Goal: Browse casually: Explore the website without a specific task or goal

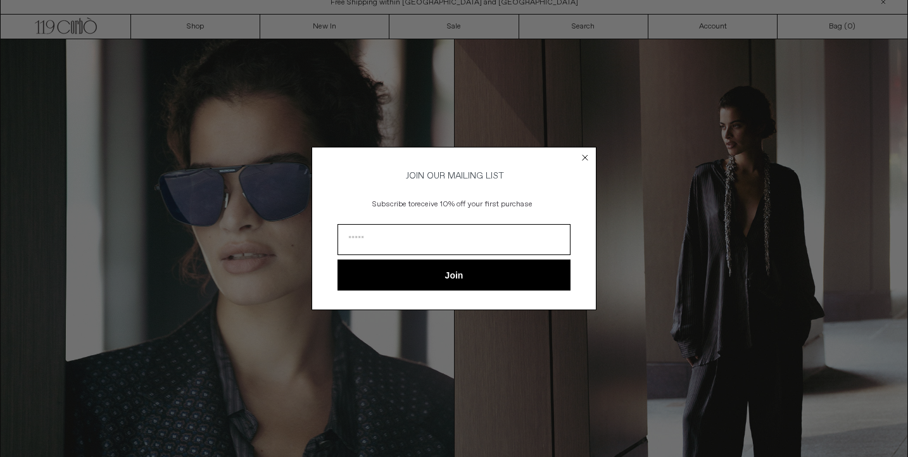
click at [585, 153] on circle "Close dialog" at bounding box center [585, 157] width 12 height 12
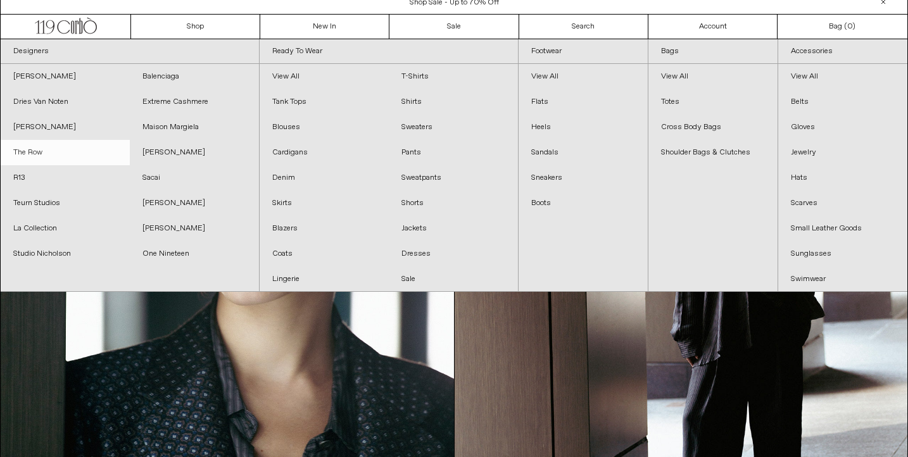
click at [29, 151] on link "The Row" at bounding box center [65, 152] width 129 height 25
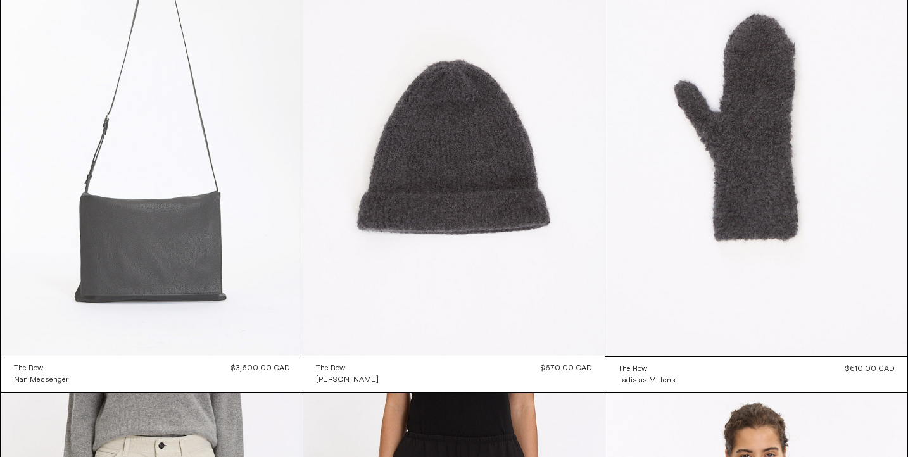
scroll to position [172, 0]
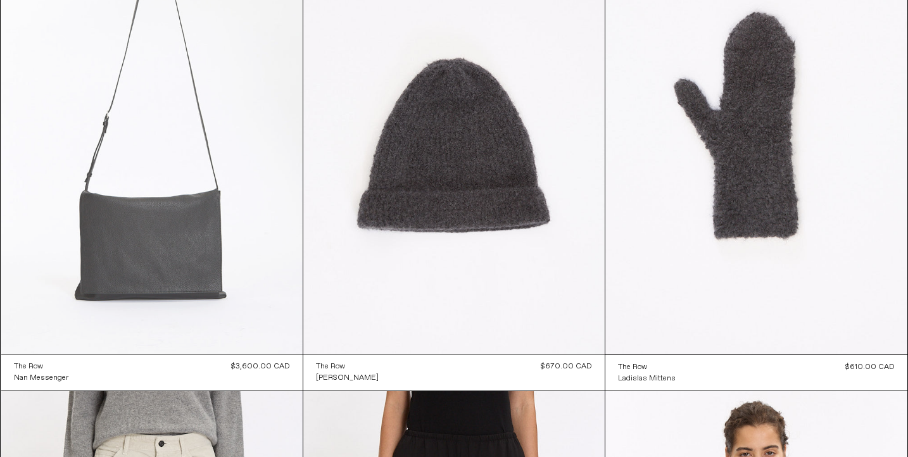
click at [127, 255] on at bounding box center [151, 128] width 301 height 452
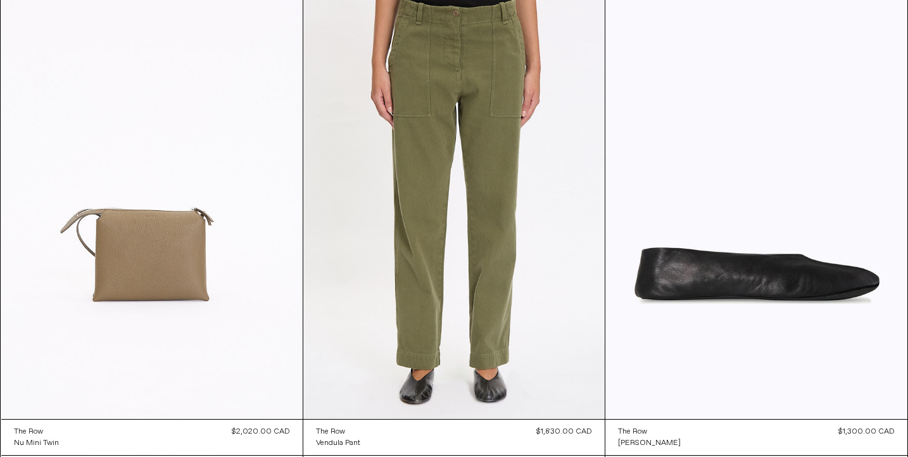
scroll to position [2554, 0]
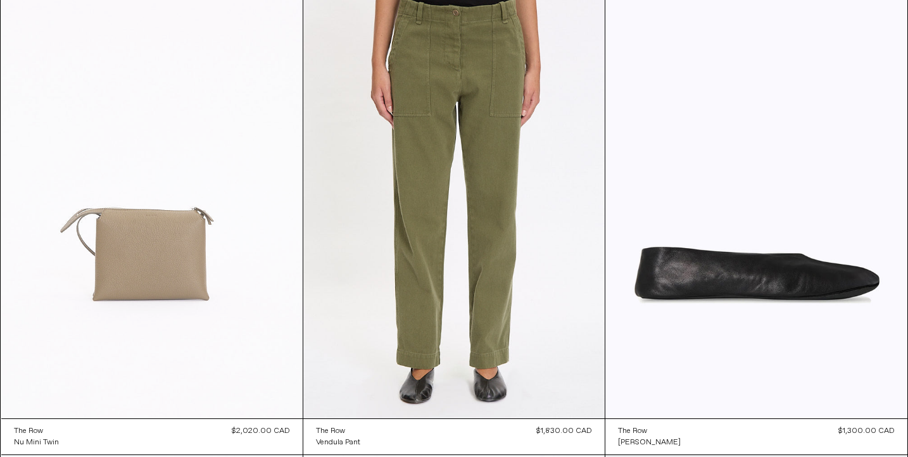
click at [218, 235] on at bounding box center [151, 192] width 301 height 452
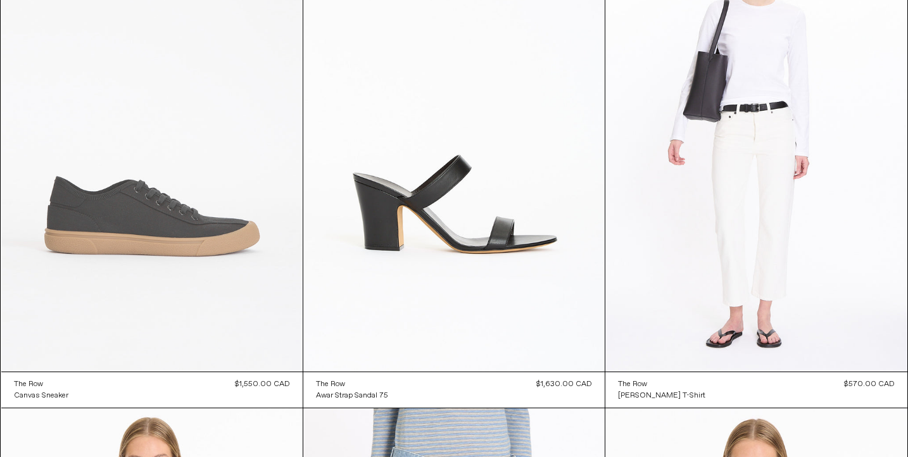
scroll to position [7524, 0]
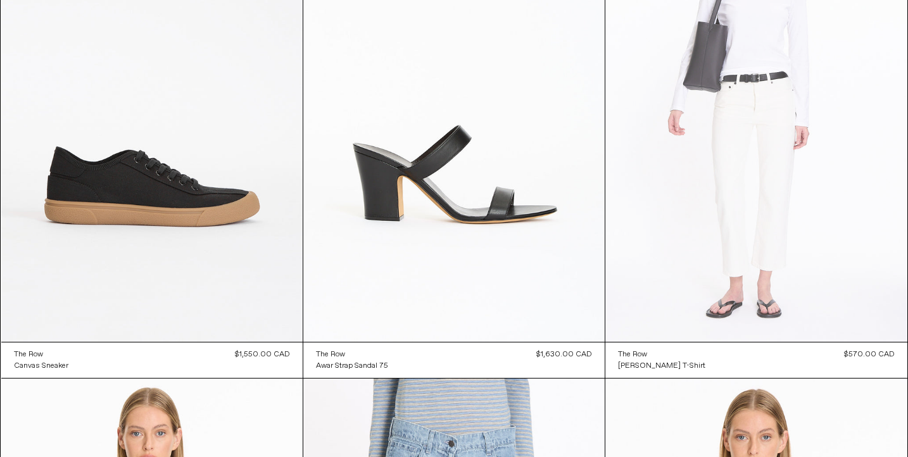
click at [690, 210] on at bounding box center [755, 116] width 301 height 453
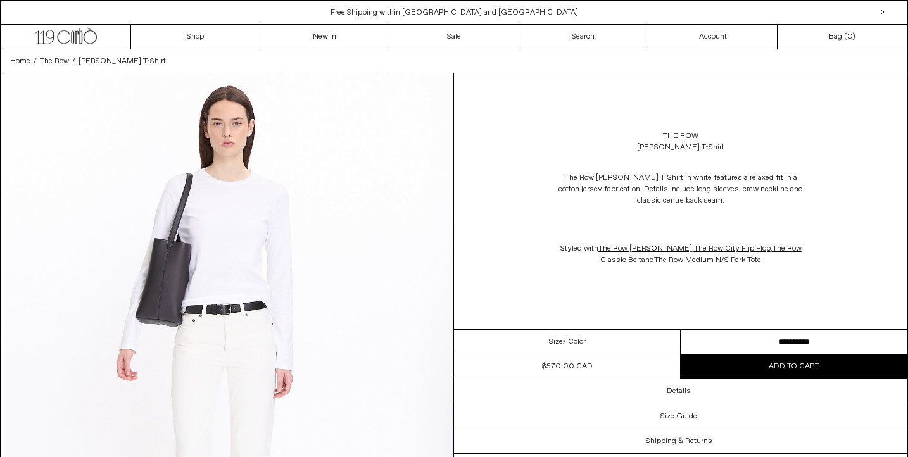
click at [807, 344] on select "**********" at bounding box center [794, 342] width 227 height 25
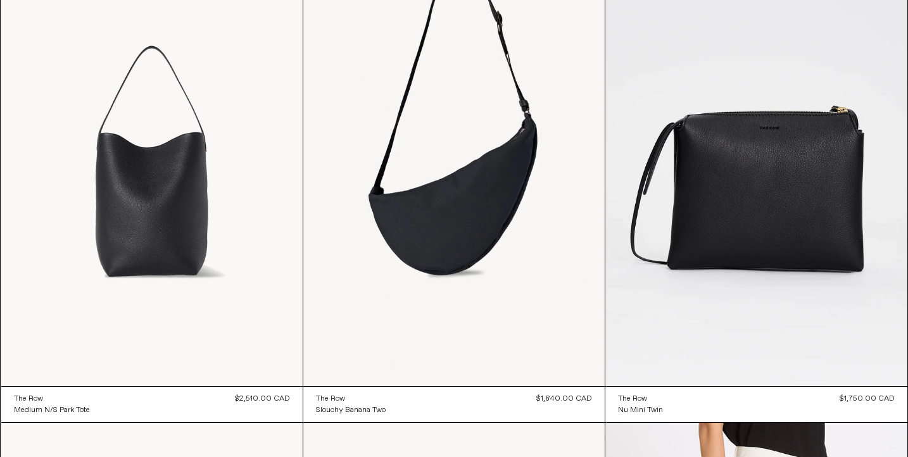
scroll to position [9931, 0]
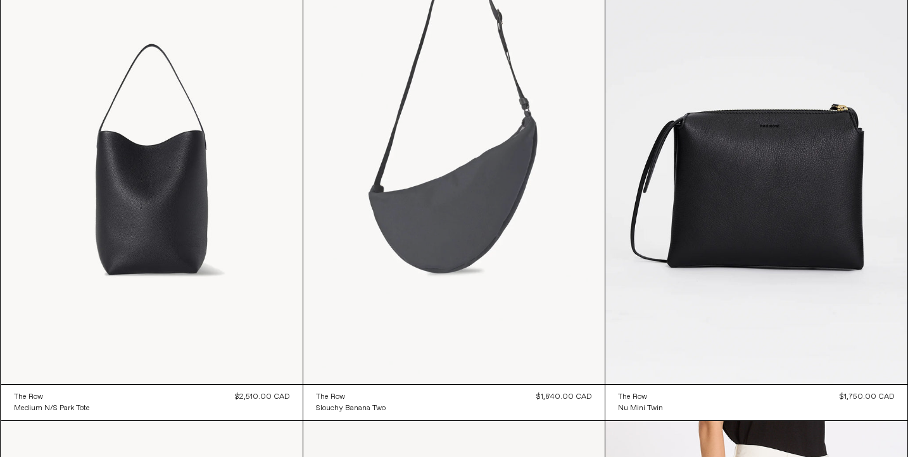
click at [396, 277] on at bounding box center [453, 158] width 301 height 452
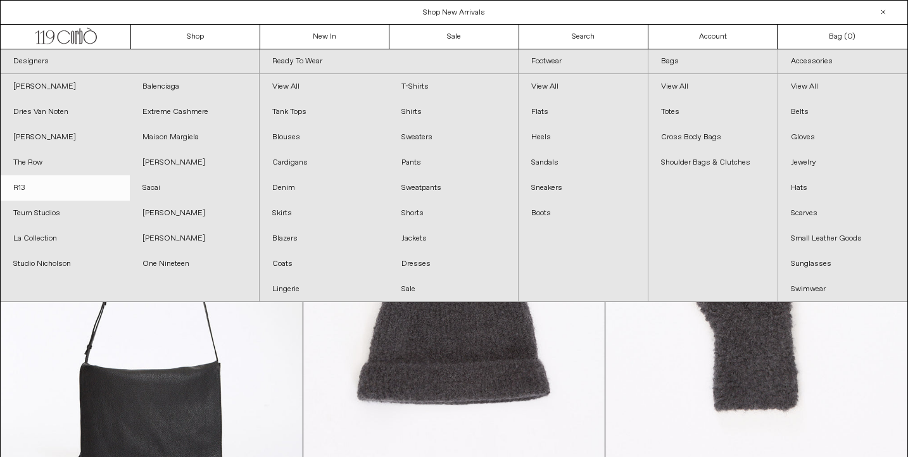
click at [19, 186] on link "R13" at bounding box center [65, 187] width 129 height 25
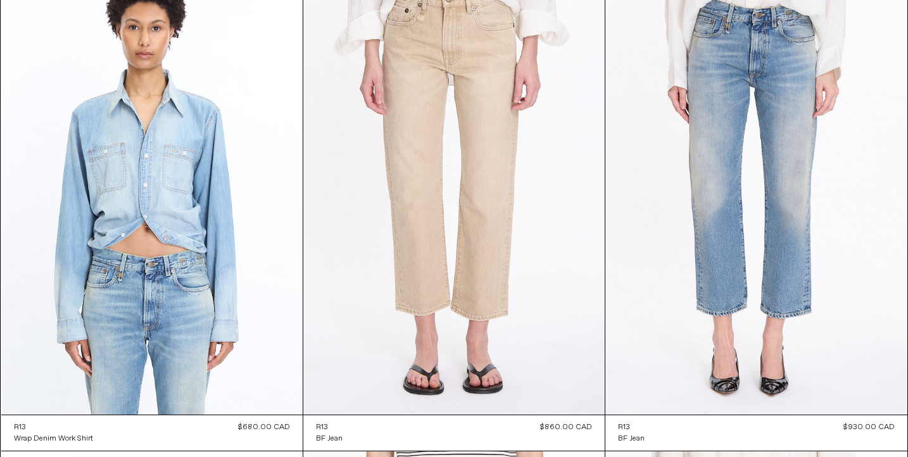
scroll to position [2056, 0]
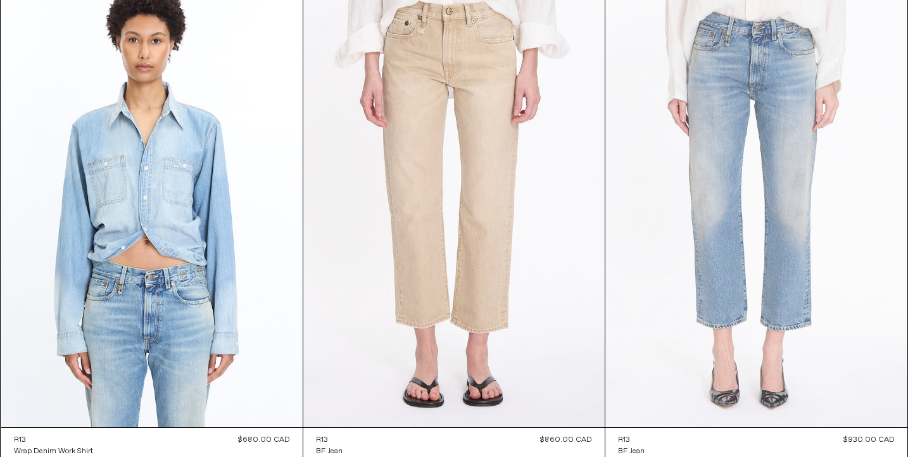
click at [733, 239] on at bounding box center [755, 201] width 301 height 453
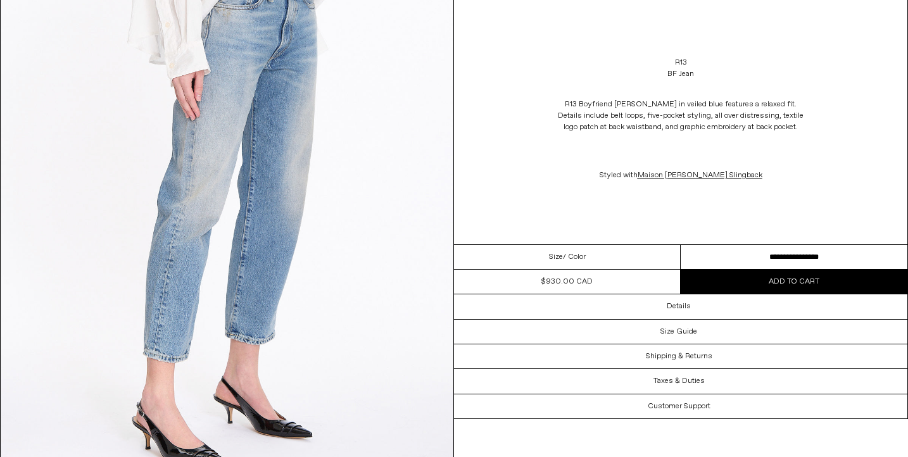
scroll to position [605, 0]
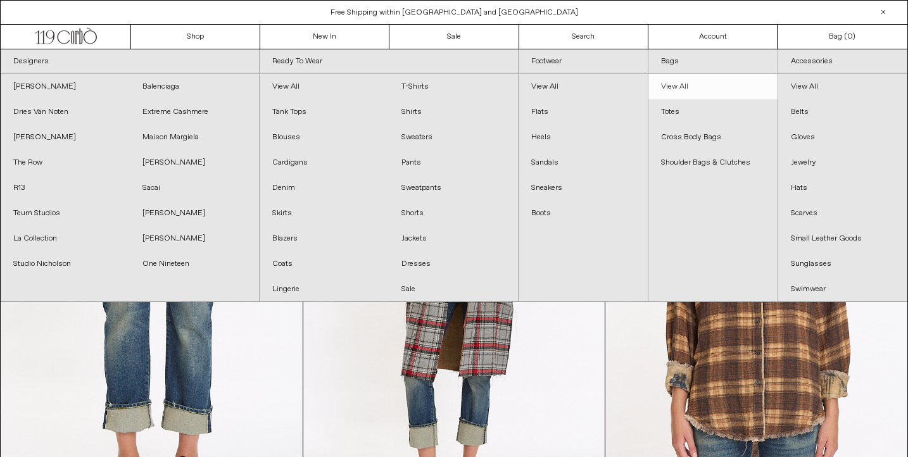
click at [669, 85] on link "View All" at bounding box center [712, 86] width 129 height 25
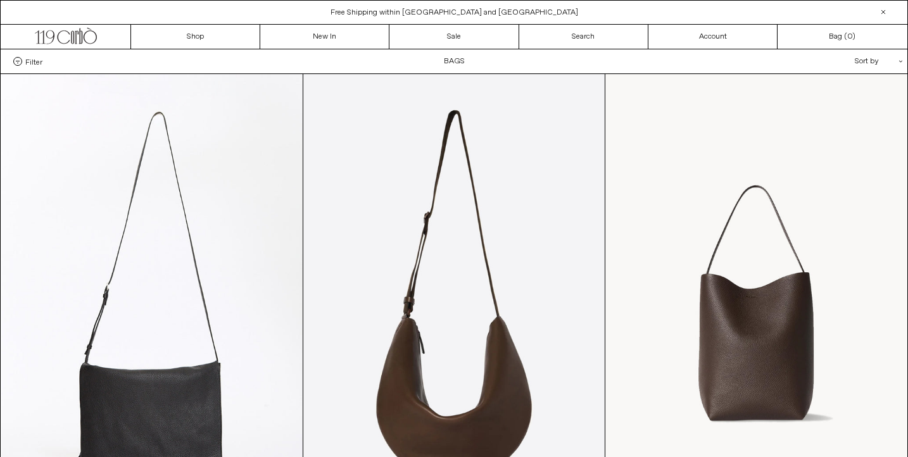
click at [34, 62] on span "Filter" at bounding box center [33, 61] width 17 height 9
click at [0, 0] on select "**********" at bounding box center [0, 0] width 0 height 0
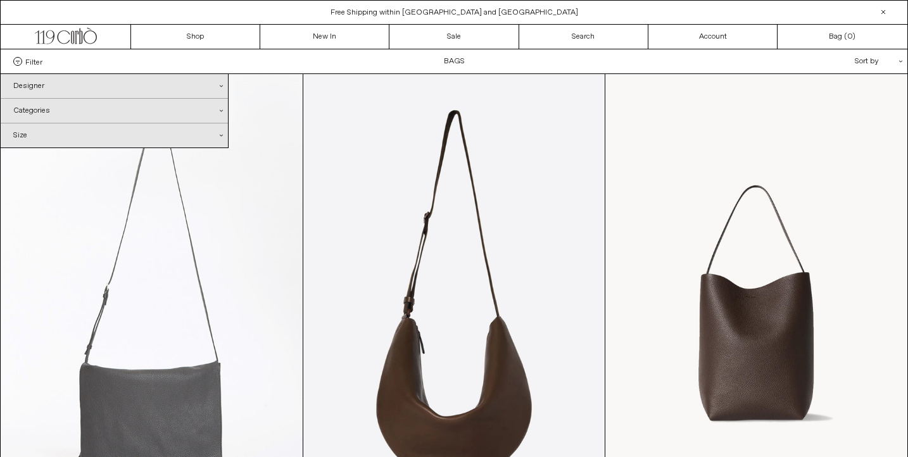
click at [267, 230] on at bounding box center [151, 300] width 301 height 452
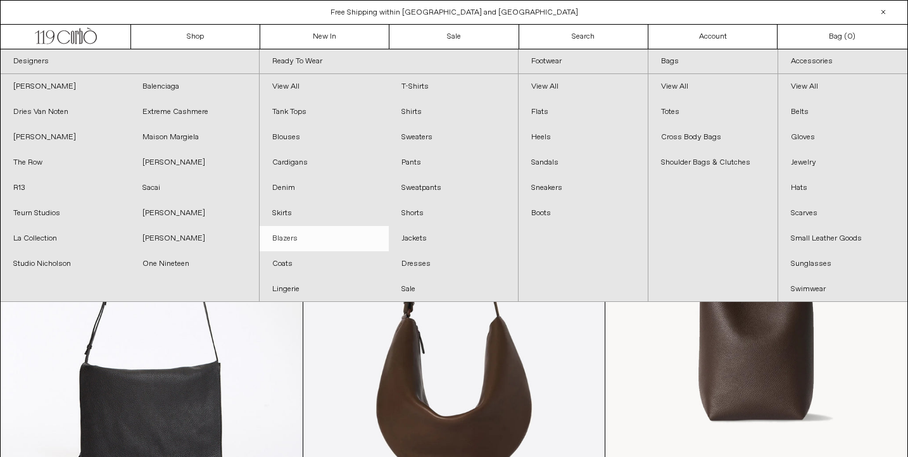
click at [282, 232] on link "Blazers" at bounding box center [324, 238] width 129 height 25
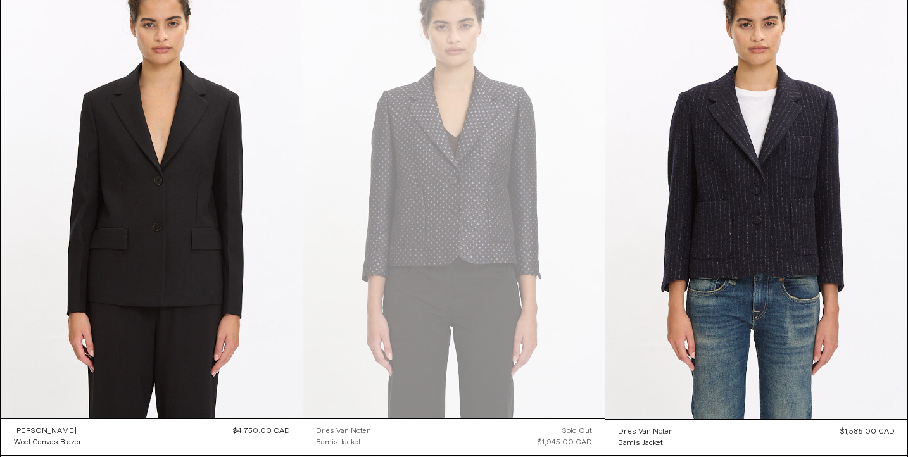
scroll to position [121, 0]
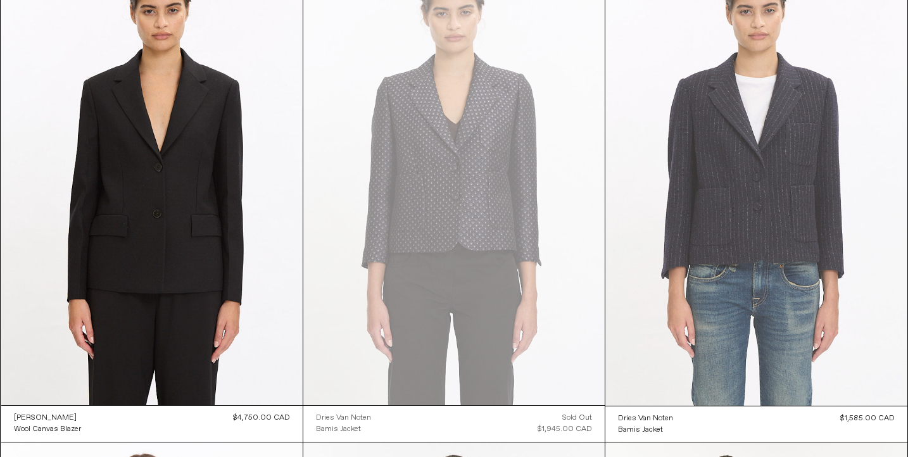
click at [751, 208] on at bounding box center [755, 179] width 301 height 453
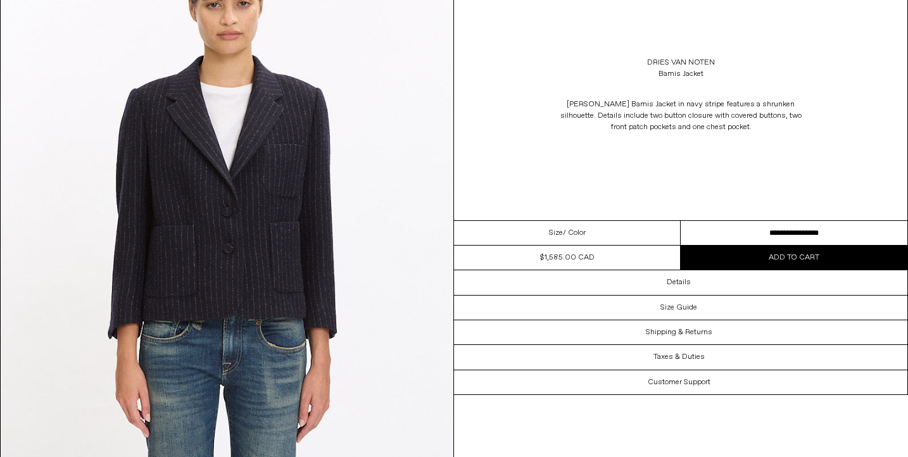
scroll to position [144, 0]
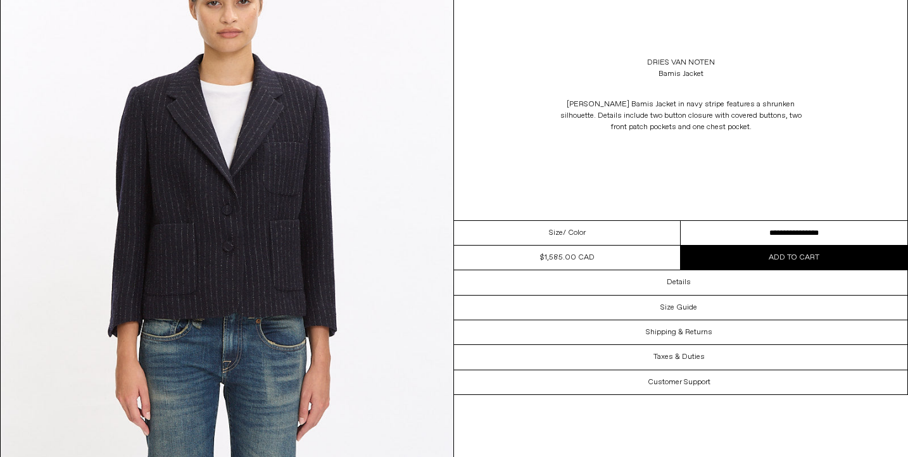
click at [783, 232] on select "**********" at bounding box center [794, 233] width 227 height 25
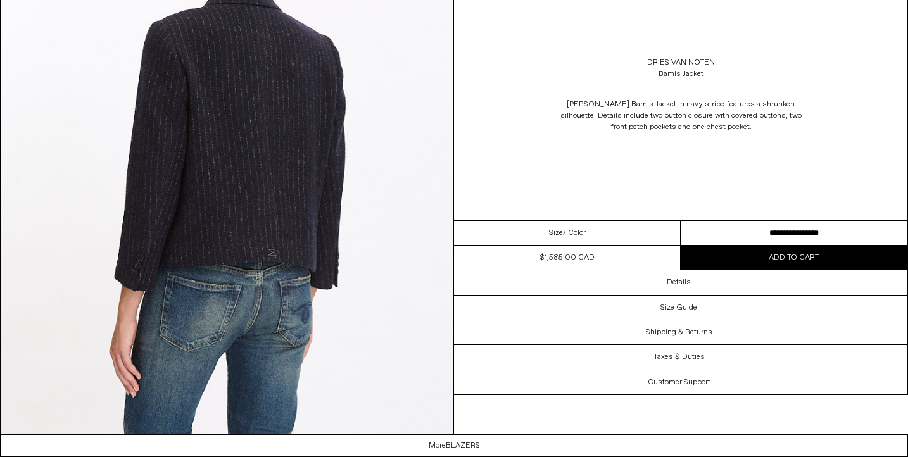
scroll to position [1830, 0]
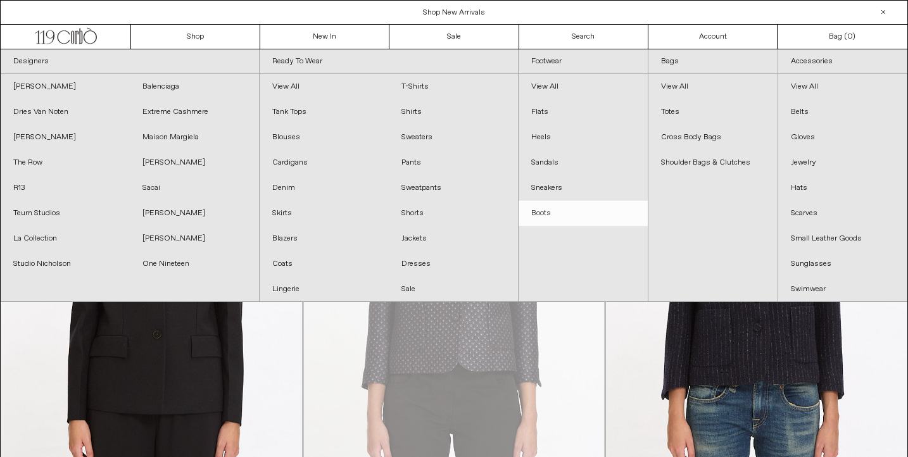
click at [540, 215] on link "Boots" at bounding box center [583, 213] width 129 height 25
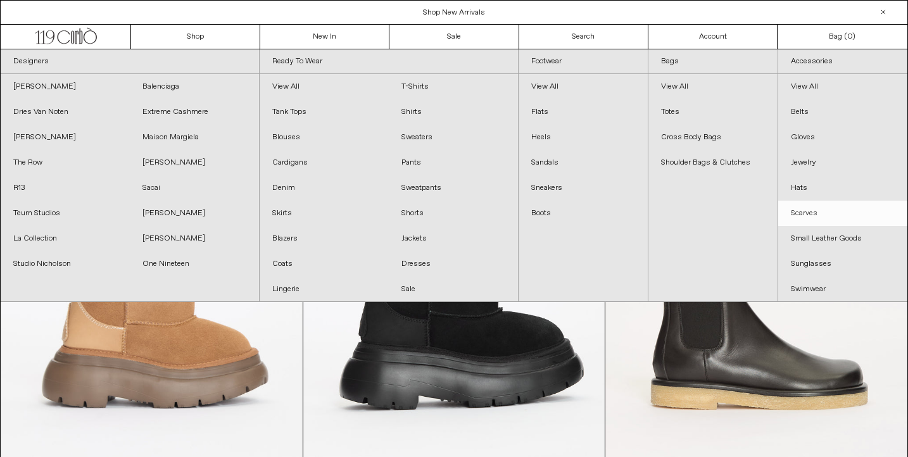
click at [809, 211] on link "Scarves" at bounding box center [842, 213] width 129 height 25
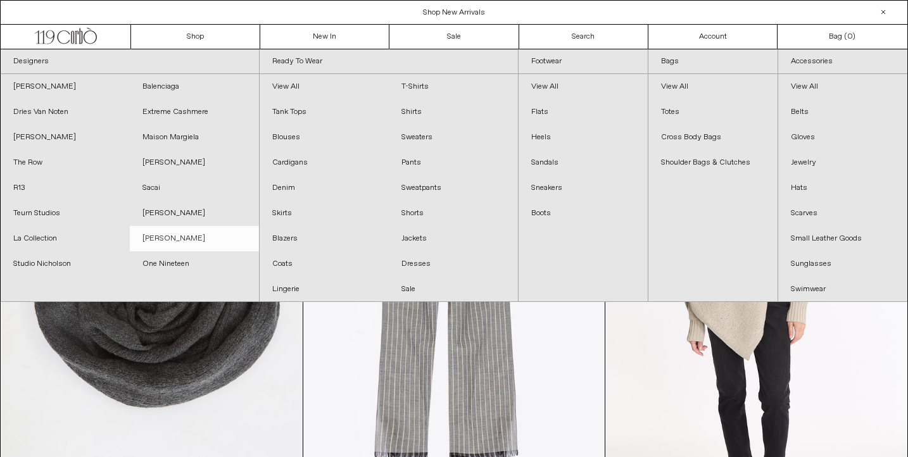
click at [191, 241] on link "[PERSON_NAME]" at bounding box center [194, 238] width 129 height 25
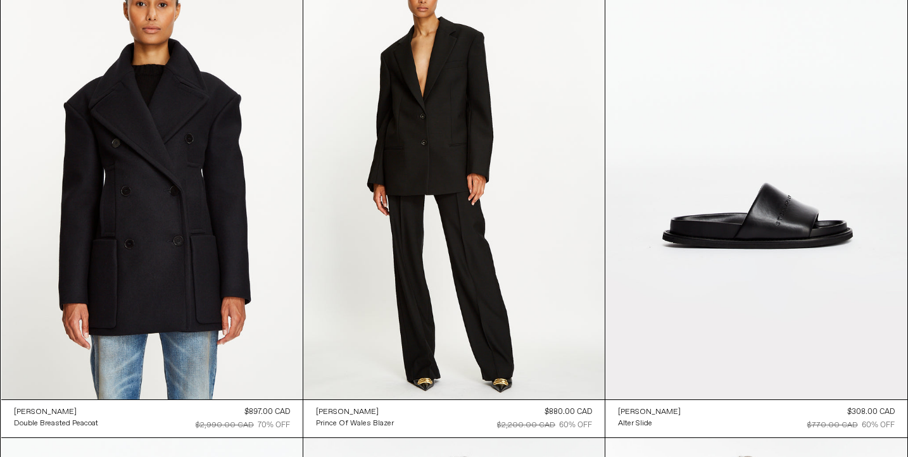
scroll to position [980, 0]
